Goal: Navigation & Orientation: Understand site structure

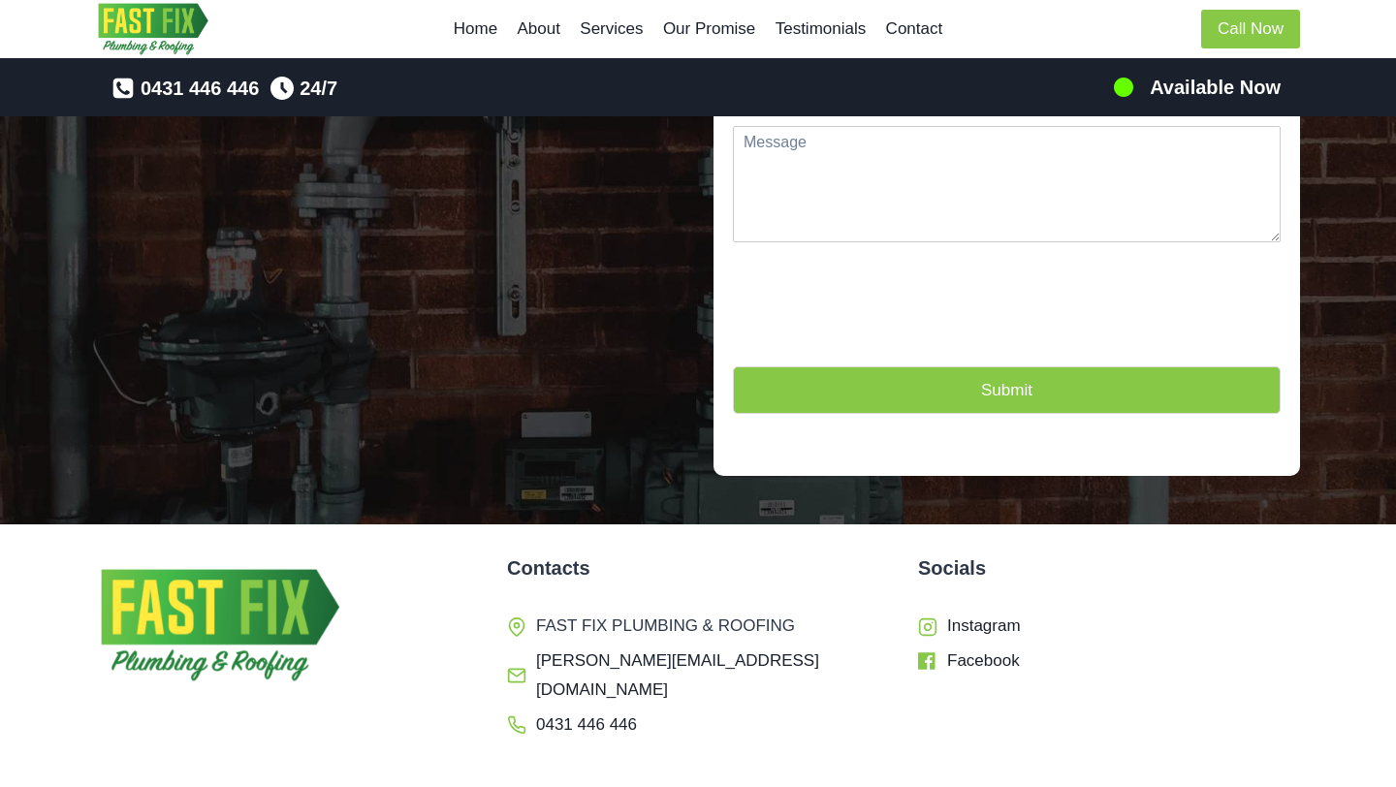
scroll to position [4921, 0]
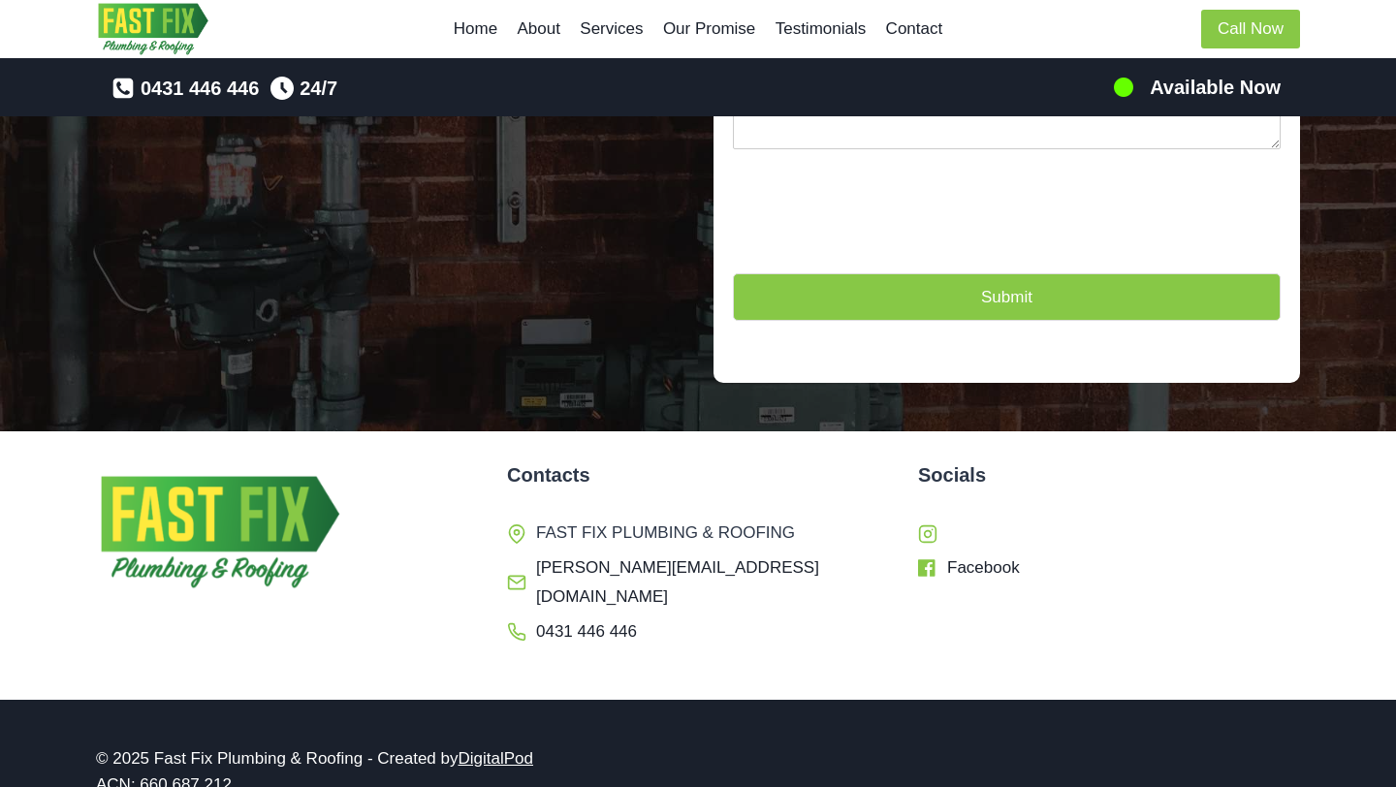
click at [937, 519] on link "Instagram" at bounding box center [969, 534] width 103 height 30
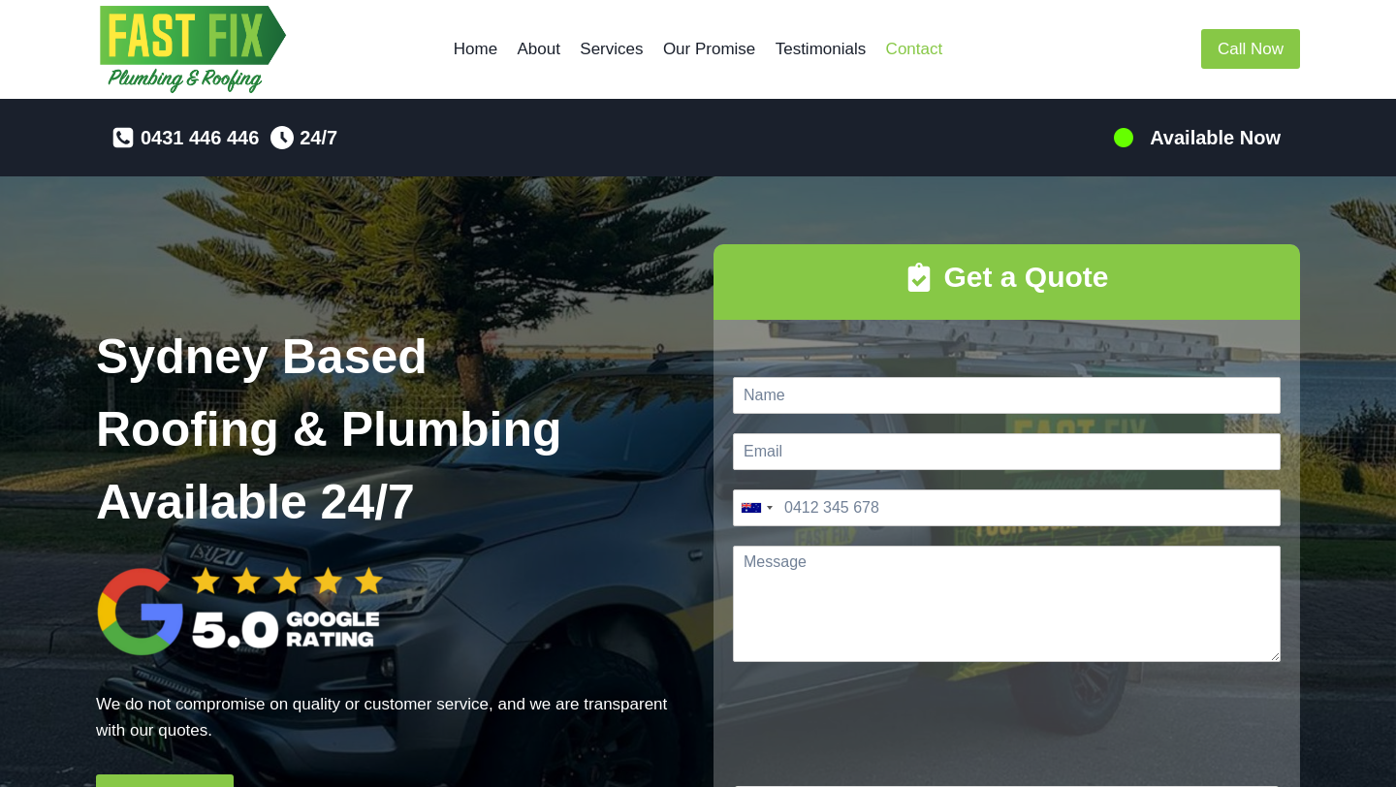
click at [951, 44] on link "Contact" at bounding box center [913, 49] width 77 height 47
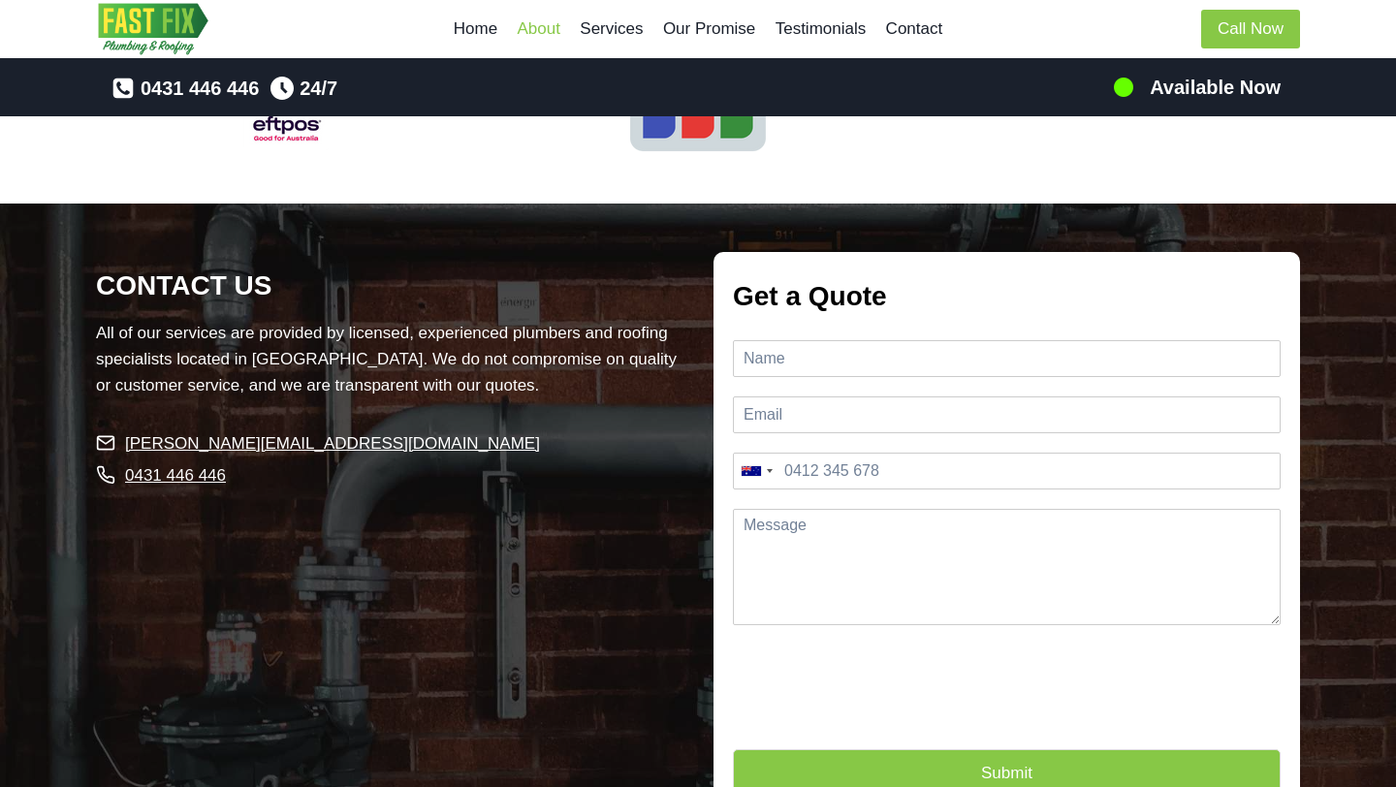
click at [541, 31] on link "About" at bounding box center [538, 29] width 63 height 47
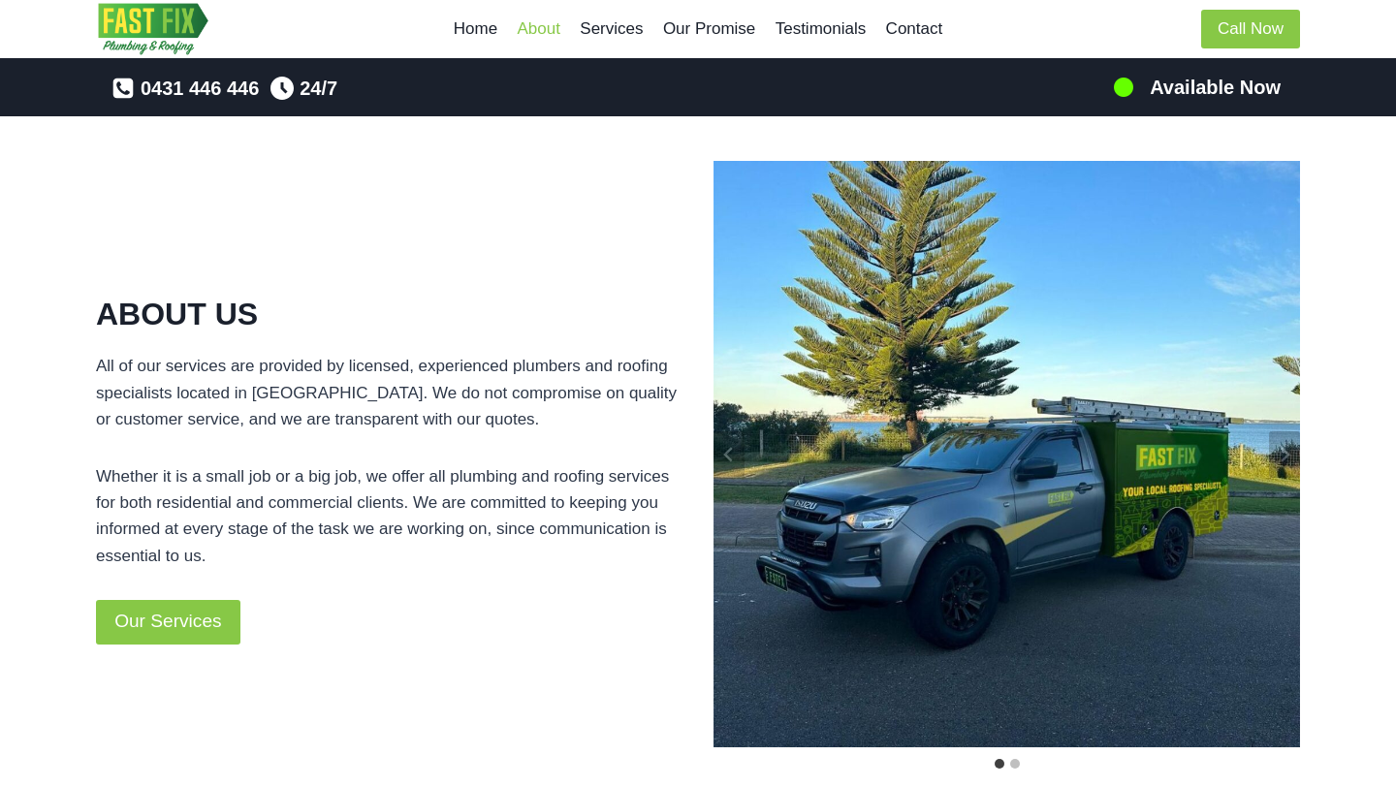
scroll to position [847, 0]
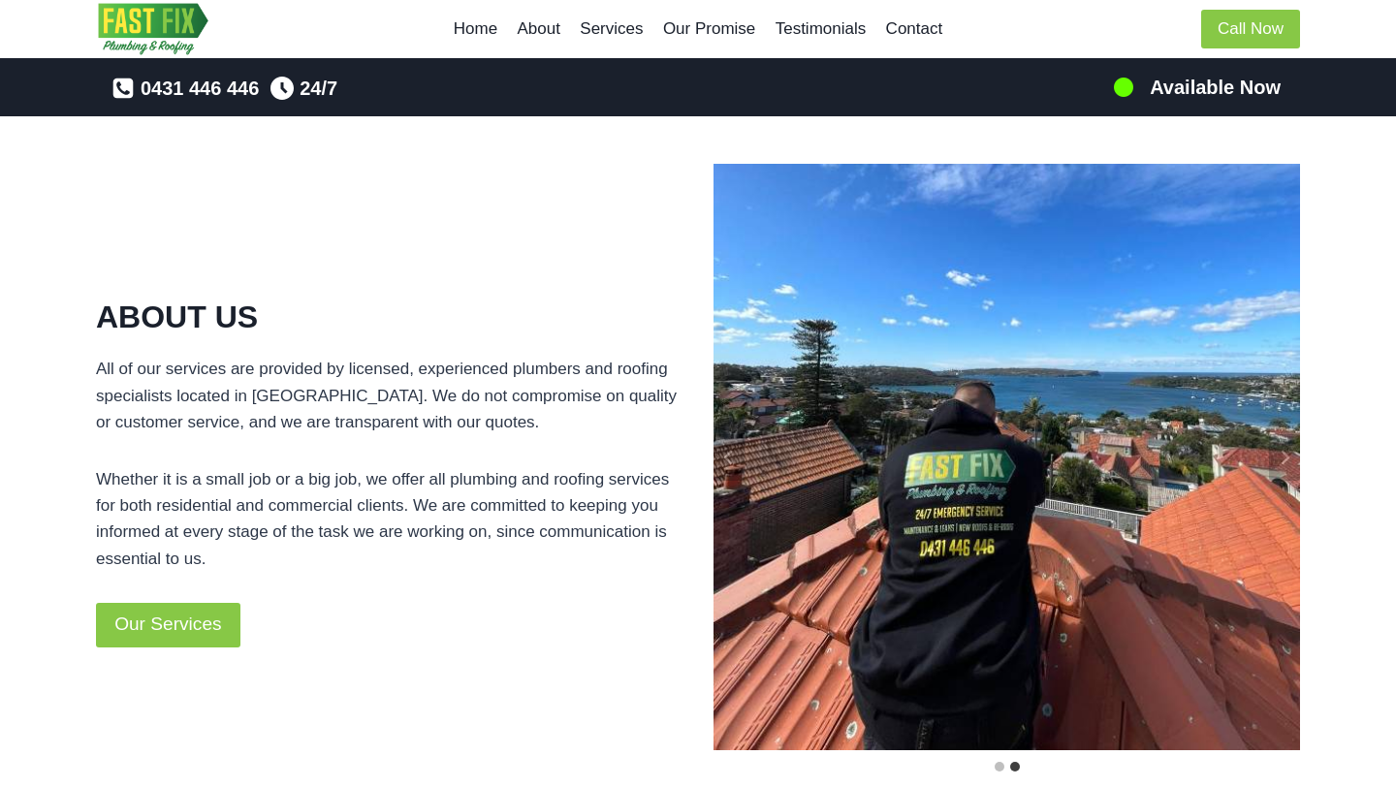
click at [298, 523] on p "Whether it is a small job or a big job, we offer all plumbing and roofing servi…" at bounding box center [389, 519] width 586 height 106
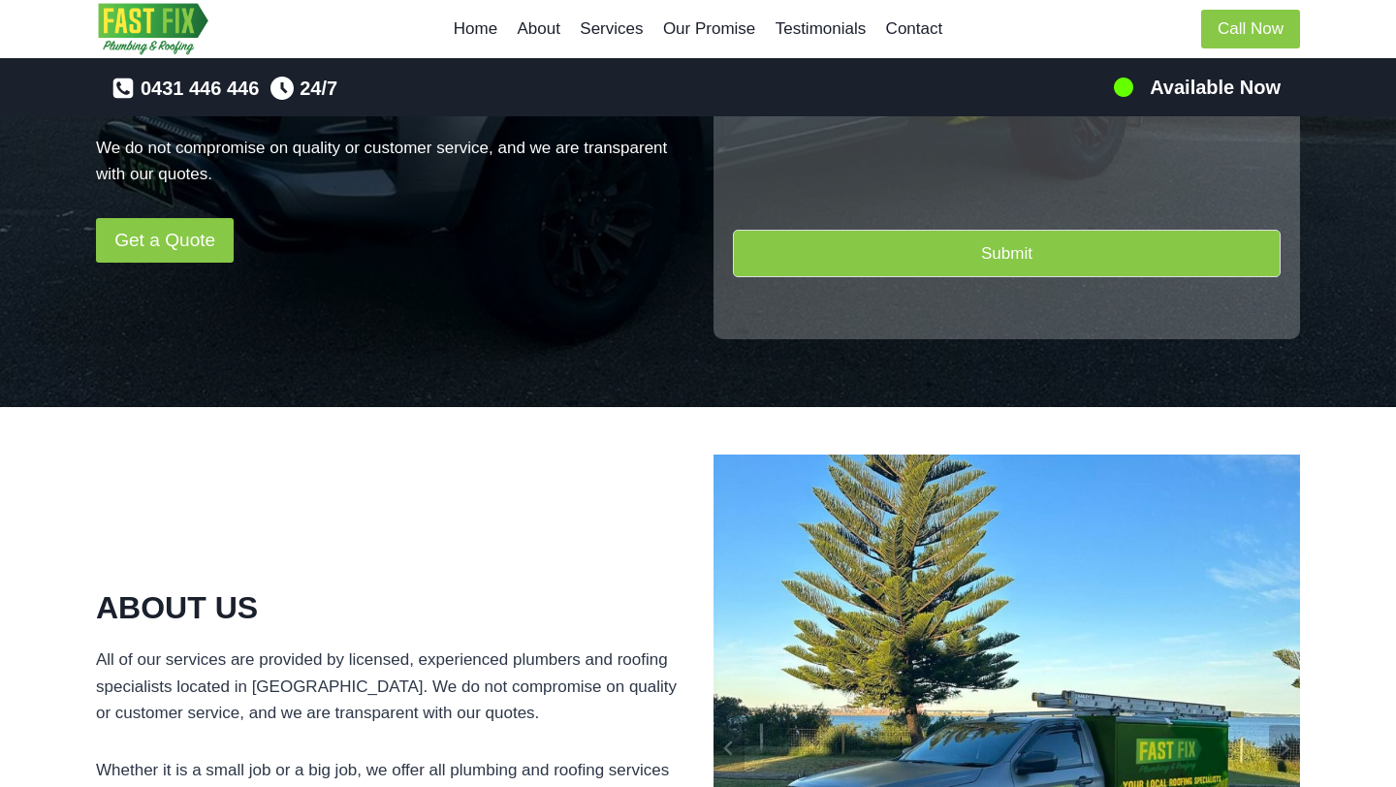
scroll to position [0, 0]
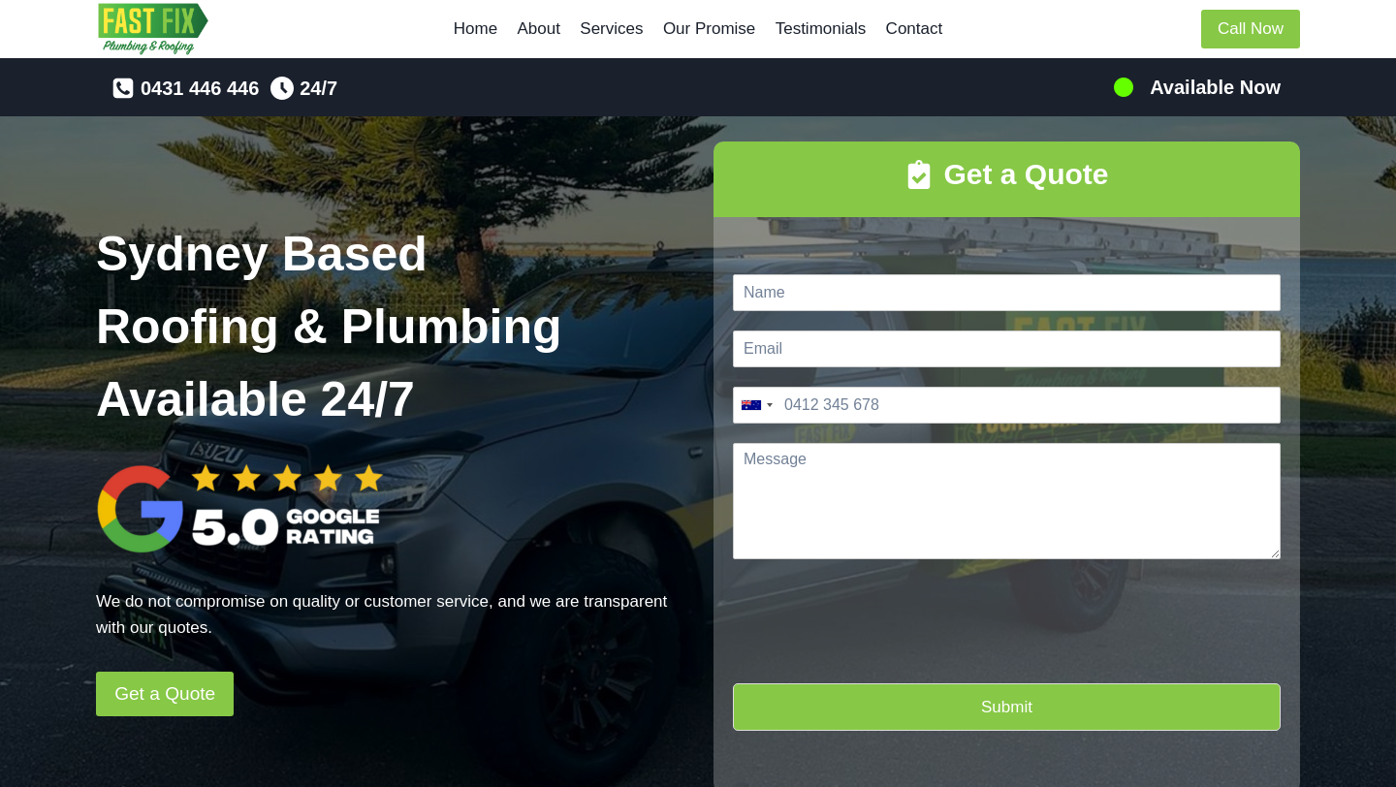
scroll to position [4623, 0]
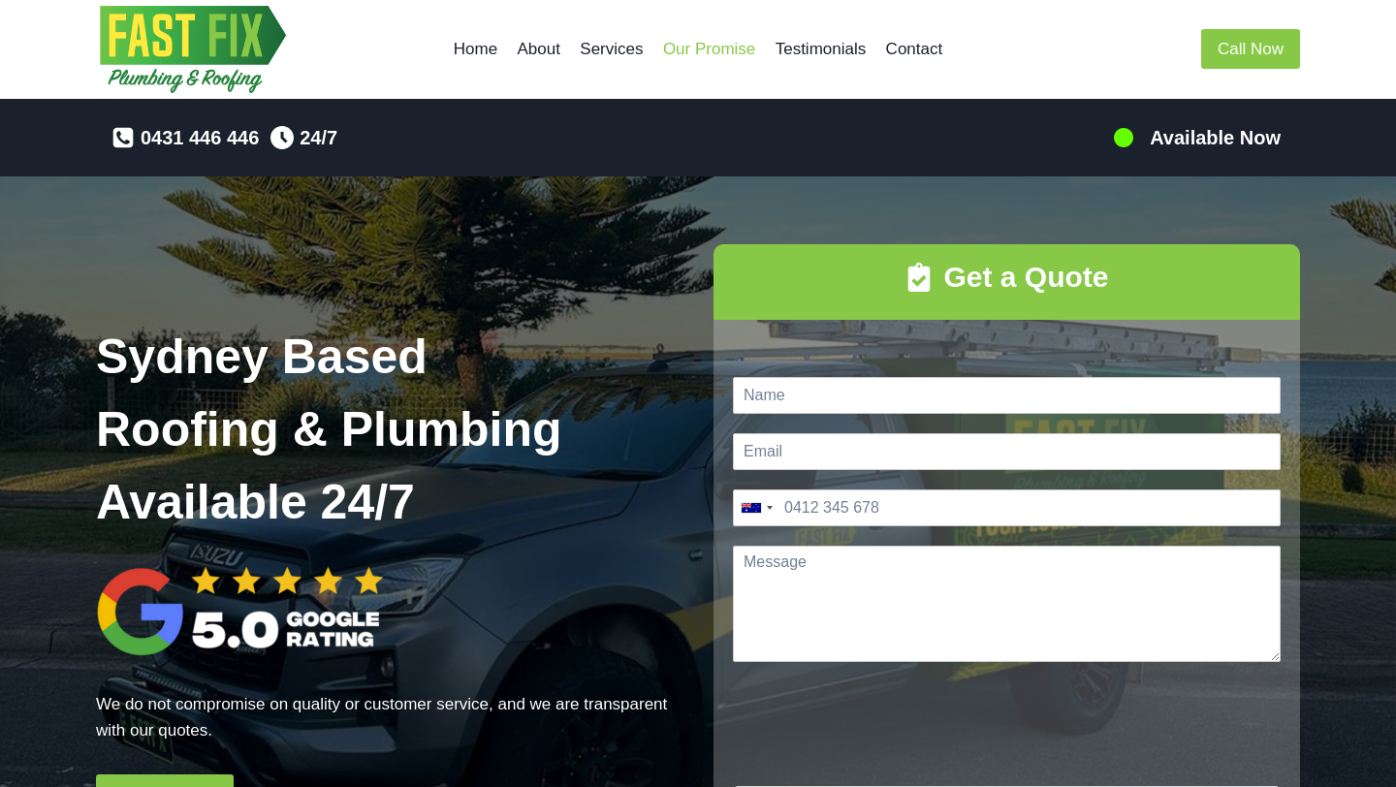
click at [731, 65] on link "Our Promise" at bounding box center [709, 49] width 112 height 47
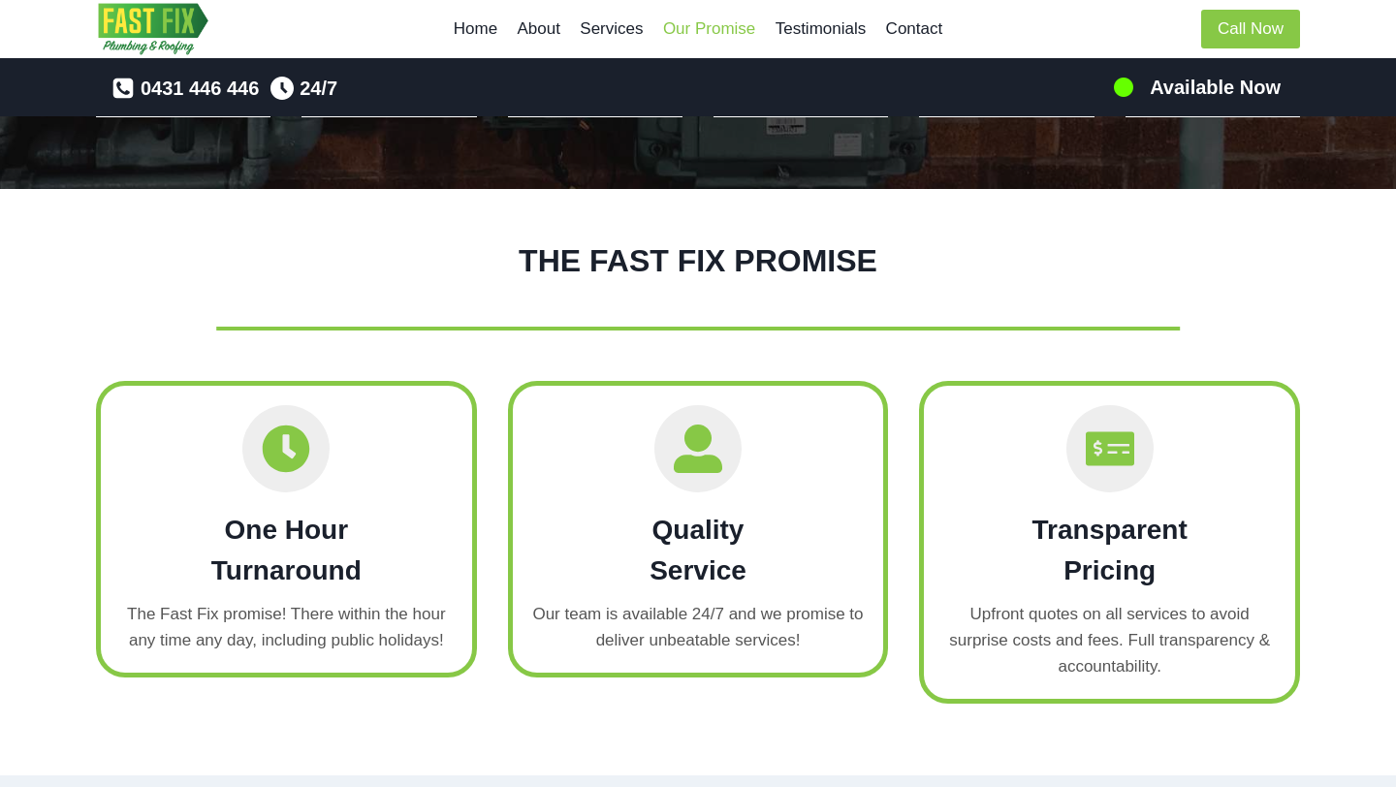
scroll to position [2373, 0]
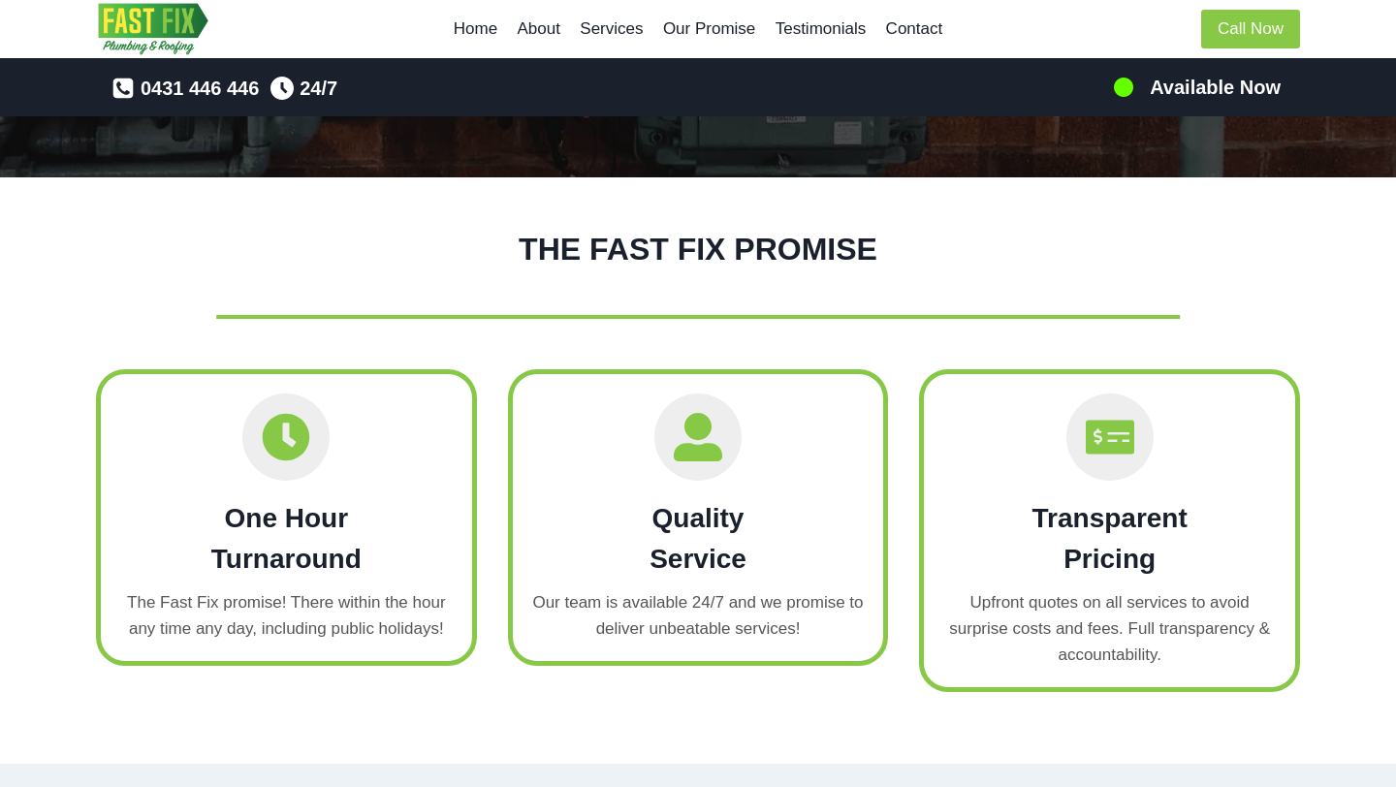
click at [28, 395] on div "THE FAST FIX PROMISE One Hour Turnaround The Fast Fix promise! There within the…" at bounding box center [698, 470] width 1396 height 587
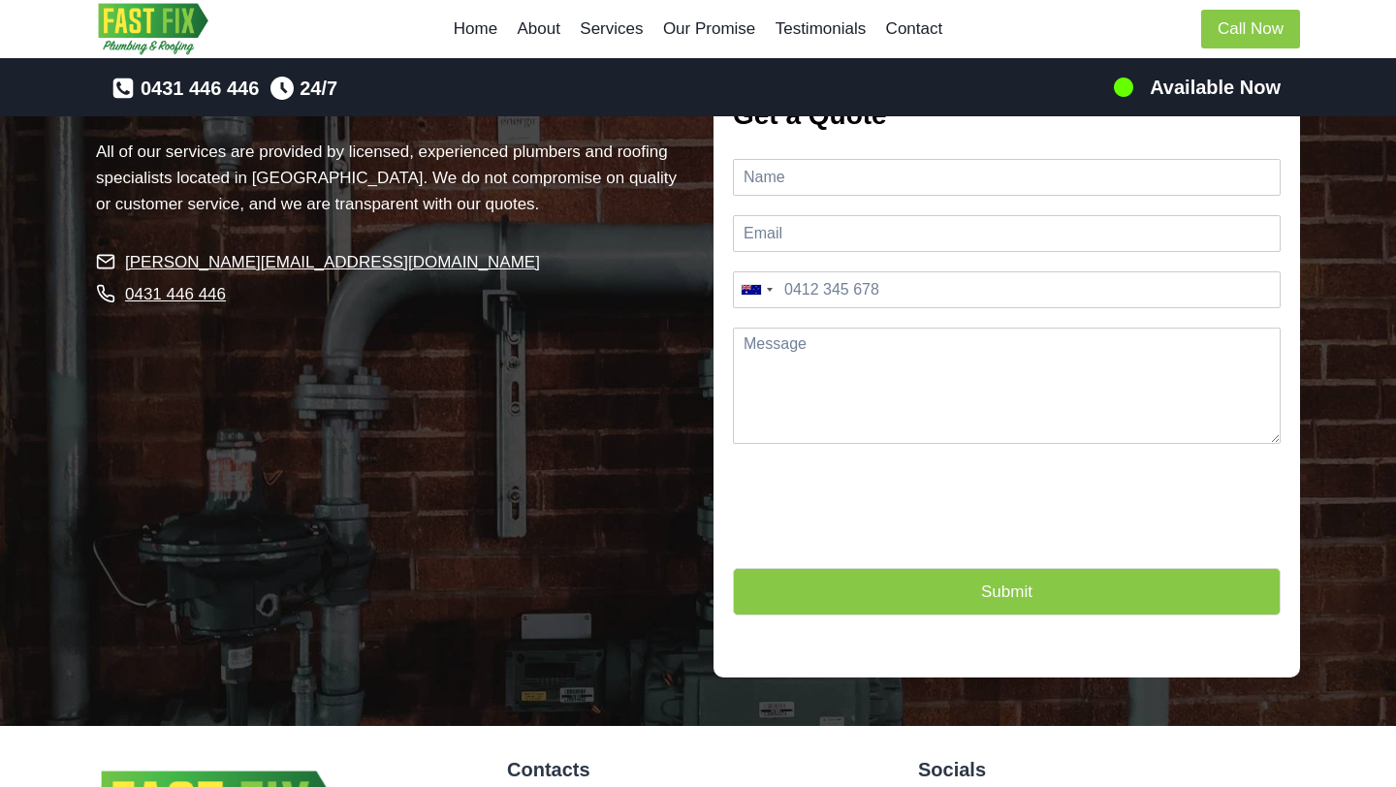
scroll to position [4623, 0]
